Goal: Information Seeking & Learning: Find specific fact

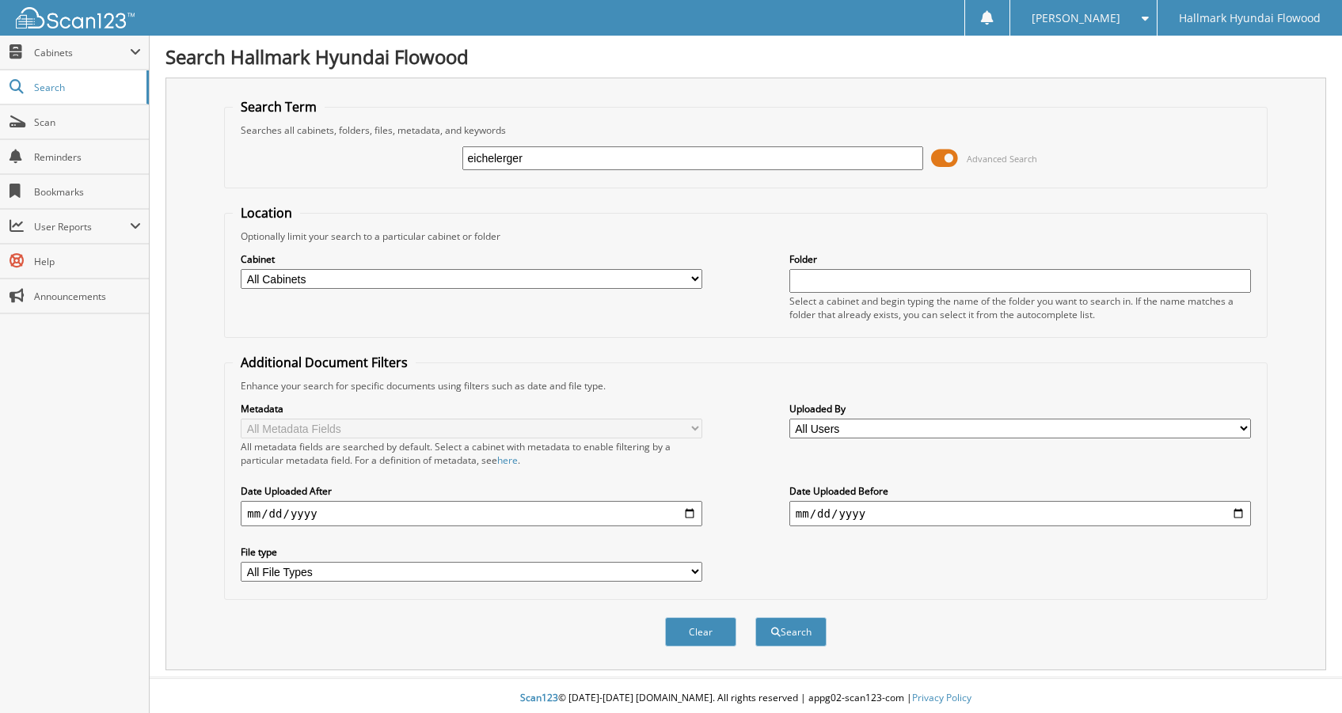
click at [497, 161] on input "eichelerger" at bounding box center [693, 158] width 462 height 24
type input "[PERSON_NAME]"
click at [578, 160] on input "[PERSON_NAME]" at bounding box center [693, 158] width 462 height 24
click at [789, 637] on button "Search" at bounding box center [790, 632] width 71 height 29
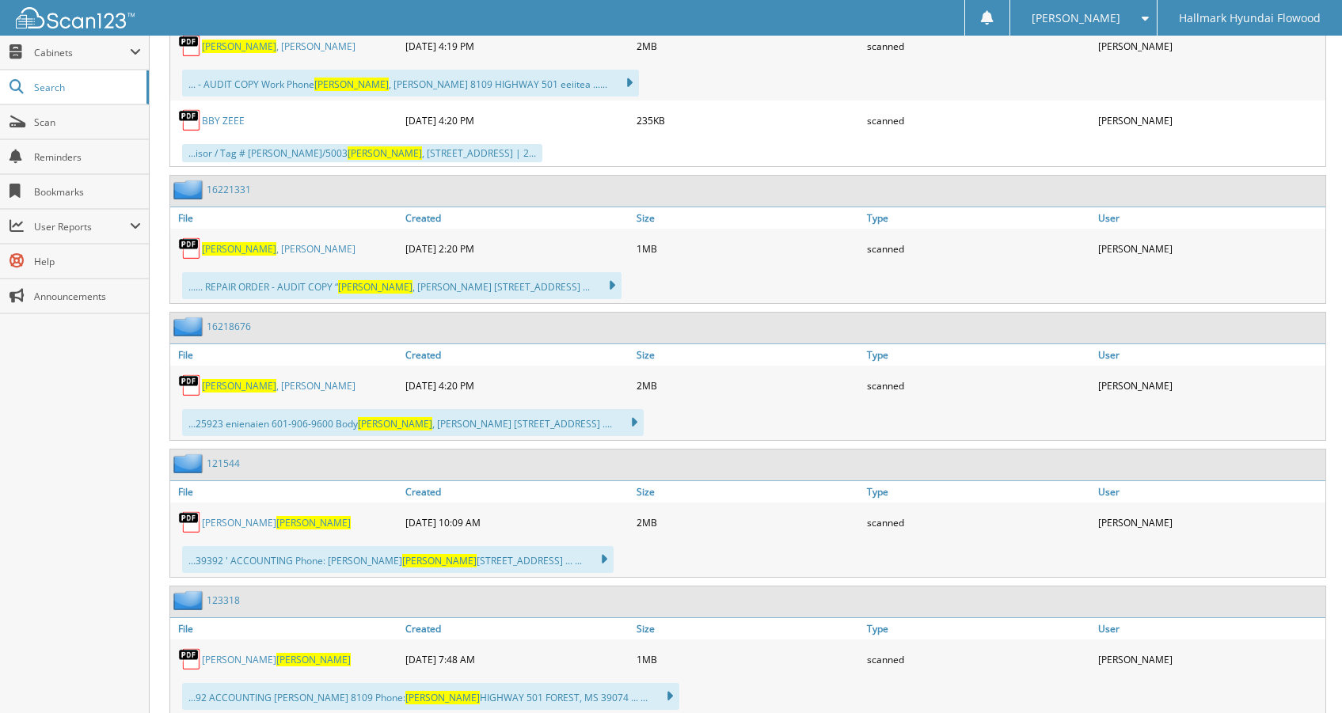
scroll to position [1188, 0]
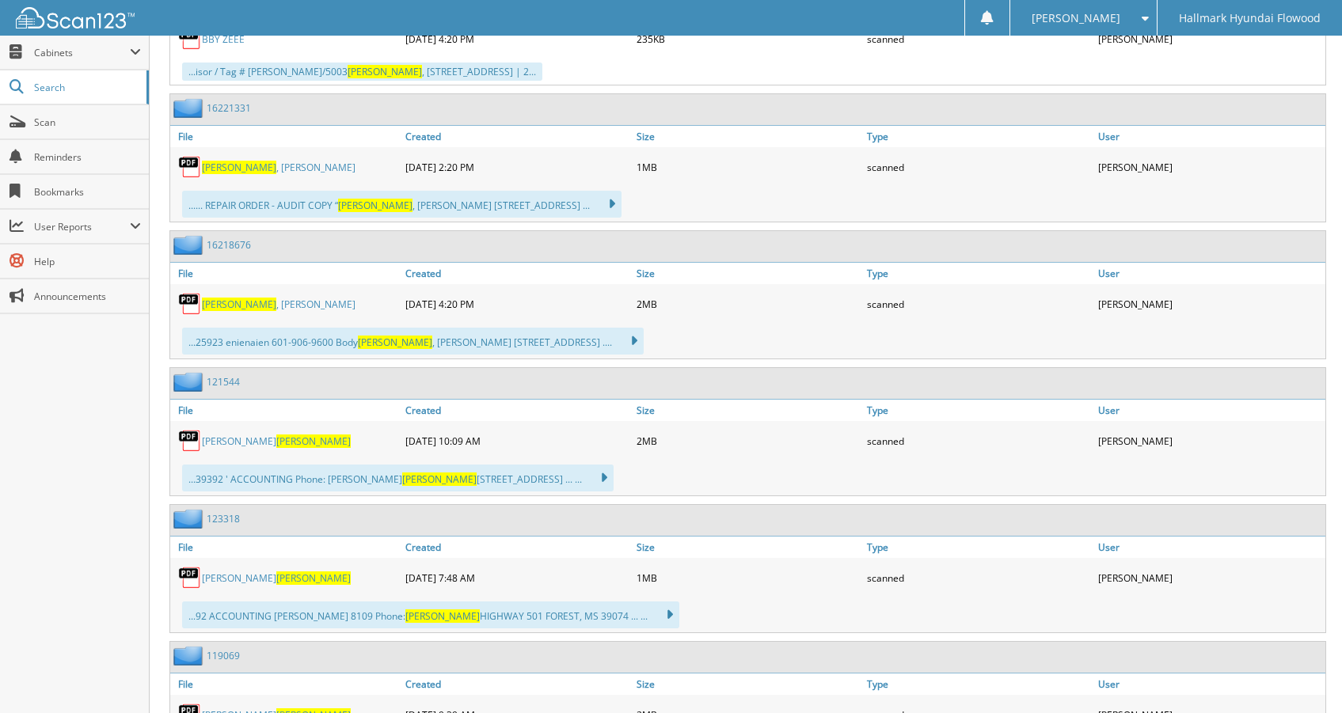
click at [230, 518] on link "123318" at bounding box center [223, 518] width 33 height 13
